Goal: Transaction & Acquisition: Purchase product/service

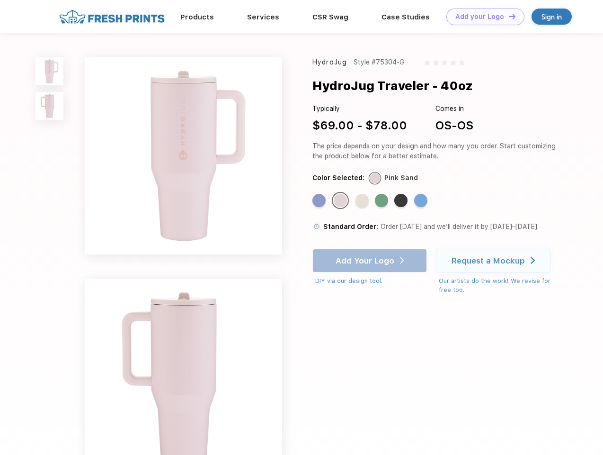
click at [482, 17] on link "Add your Logo Design Tool" at bounding box center [486, 17] width 78 height 17
click at [0, 0] on div "Design Tool" at bounding box center [0, 0] width 0 height 0
click at [508, 16] on link "Add your Logo Design Tool" at bounding box center [486, 17] width 78 height 17
click at [50, 71] on img at bounding box center [50, 71] width 28 height 28
click at [50, 106] on img at bounding box center [50, 106] width 28 height 28
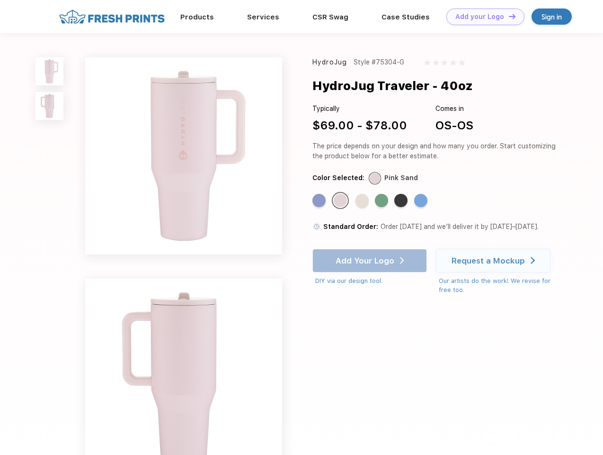
click at [320, 201] on div "Standard Color" at bounding box center [319, 200] width 13 height 13
click at [341, 201] on div "Standard Color" at bounding box center [340, 200] width 13 height 13
click at [363, 201] on div "Standard Color" at bounding box center [362, 200] width 13 height 13
click at [383, 201] on div "Standard Color" at bounding box center [381, 200] width 13 height 13
click at [402, 201] on div "Standard Color" at bounding box center [400, 200] width 13 height 13
